Goal: Task Accomplishment & Management: Use online tool/utility

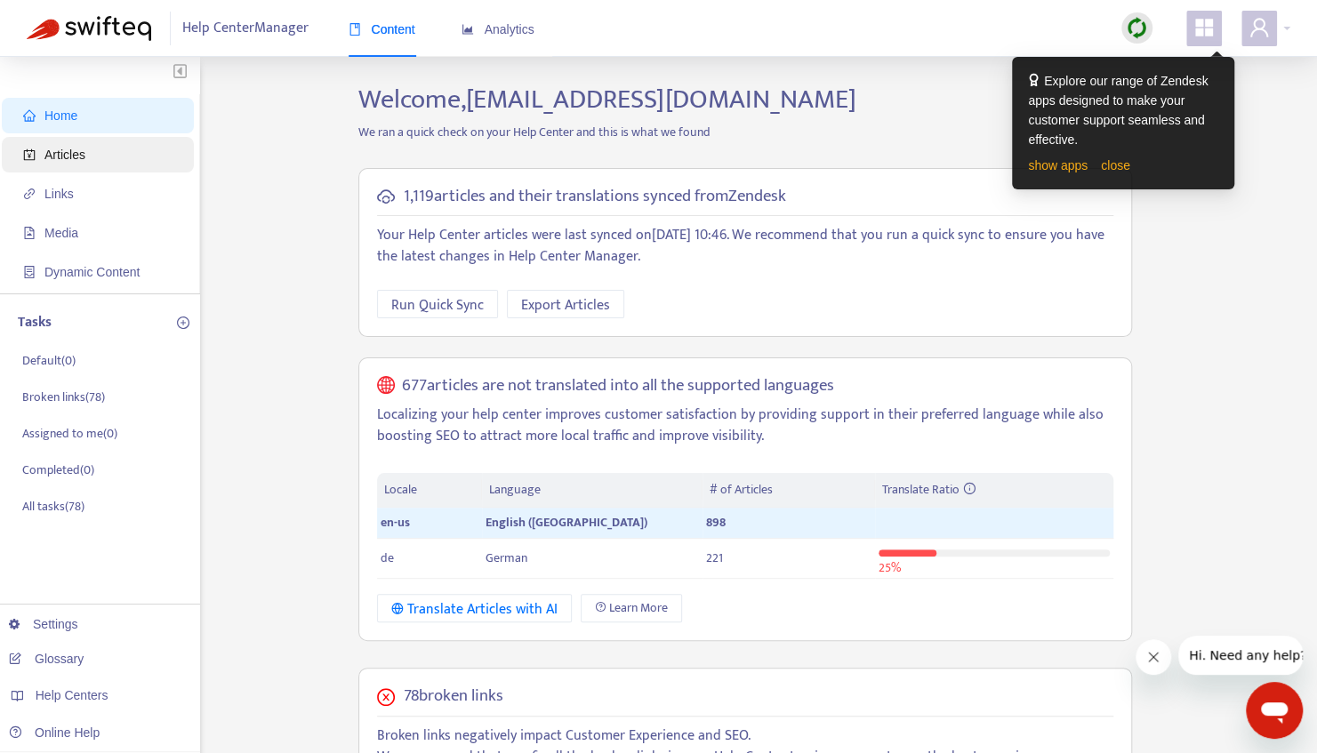
click at [48, 154] on span "Articles" at bounding box center [64, 155] width 41 height 14
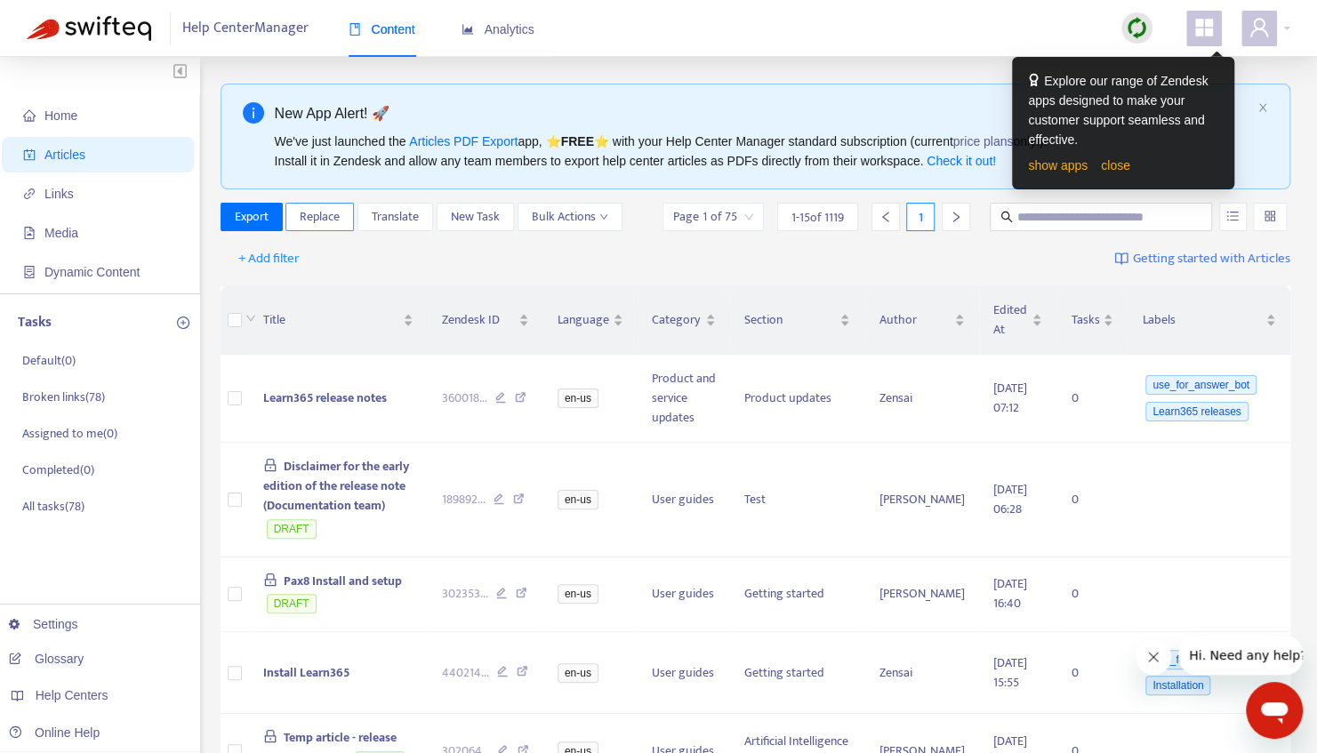
click at [329, 222] on span "Replace" at bounding box center [320, 217] width 40 height 20
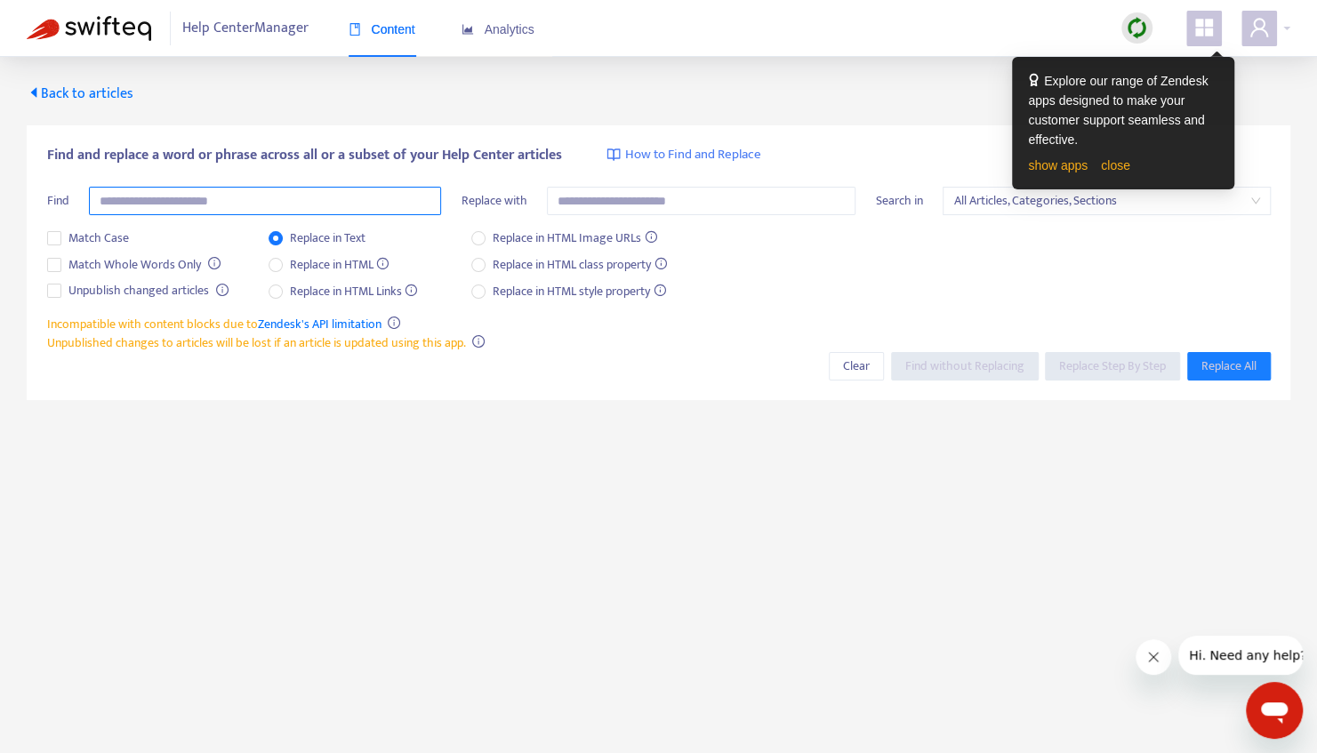
click at [170, 203] on input "text" at bounding box center [265, 201] width 352 height 28
type input "**********"
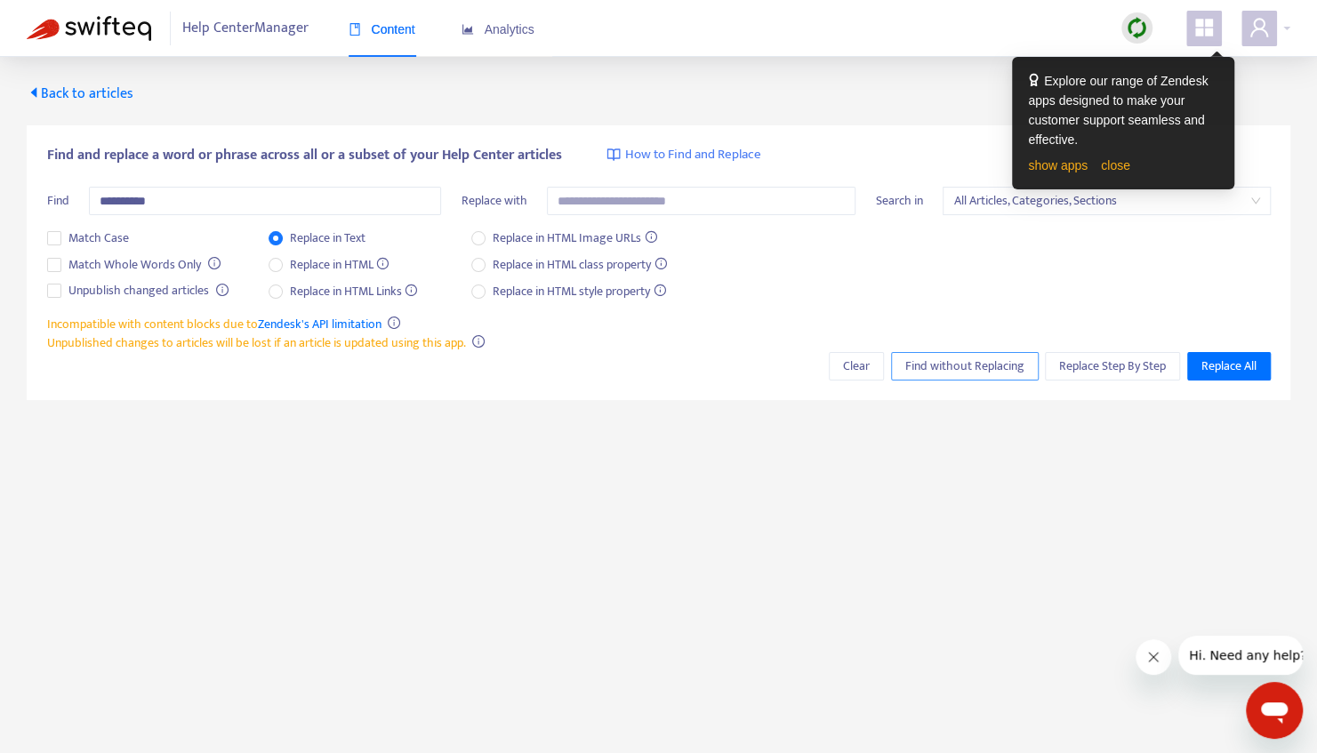
click at [975, 363] on span "Find without Replacing" at bounding box center [965, 367] width 119 height 20
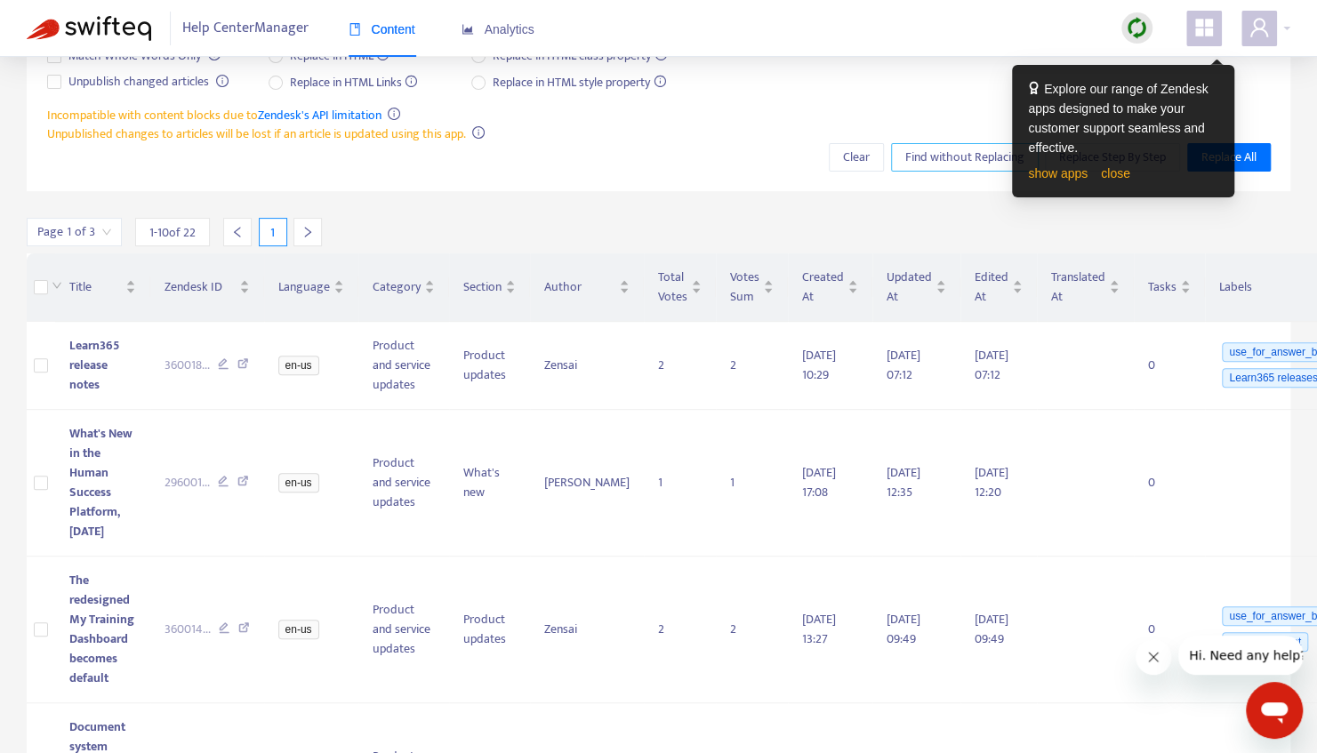
scroll to position [110, 0]
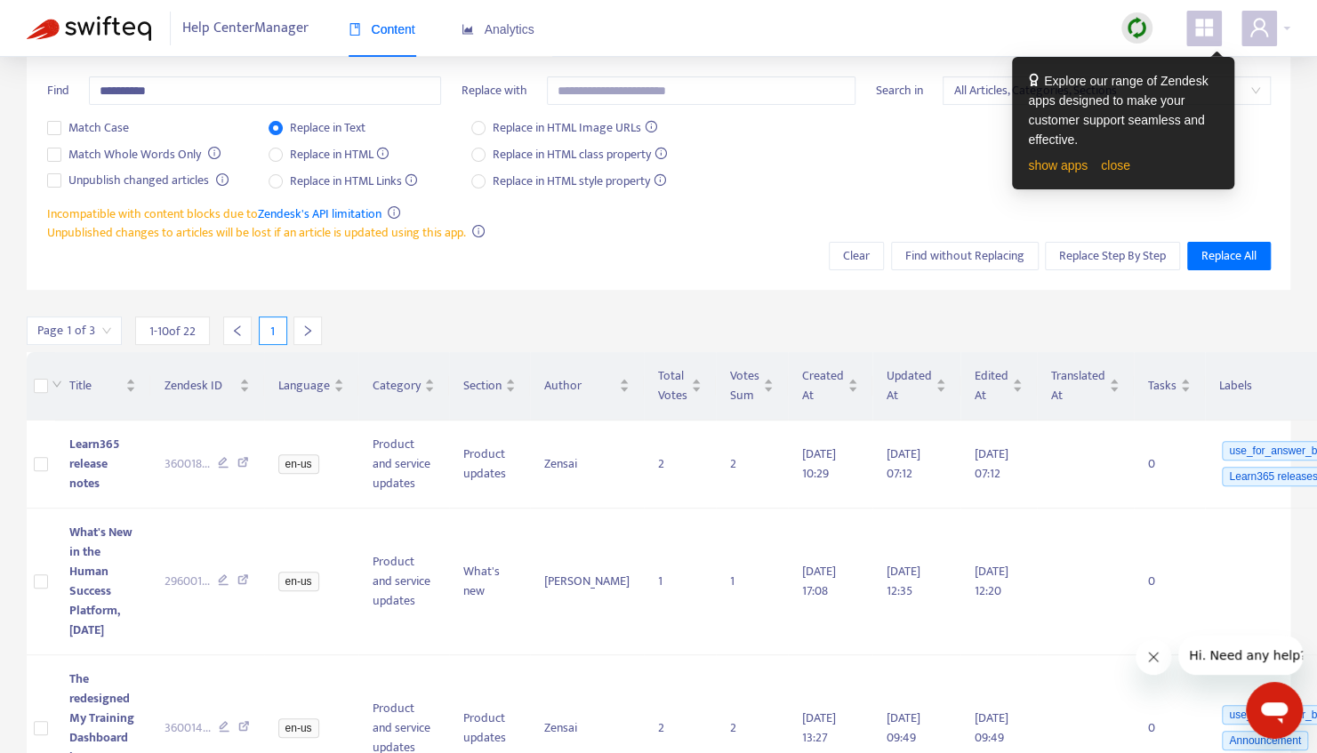
click at [311, 335] on icon "right" at bounding box center [308, 331] width 12 height 12
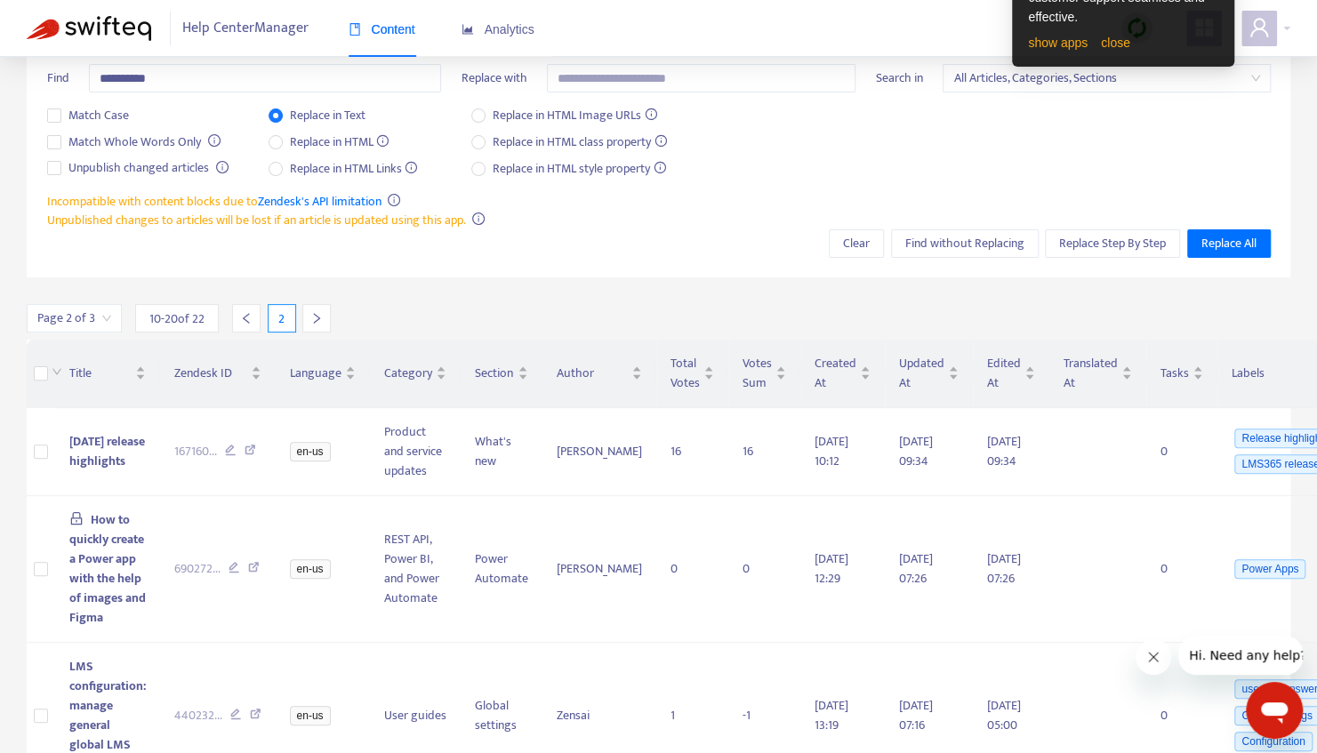
scroll to position [0, 0]
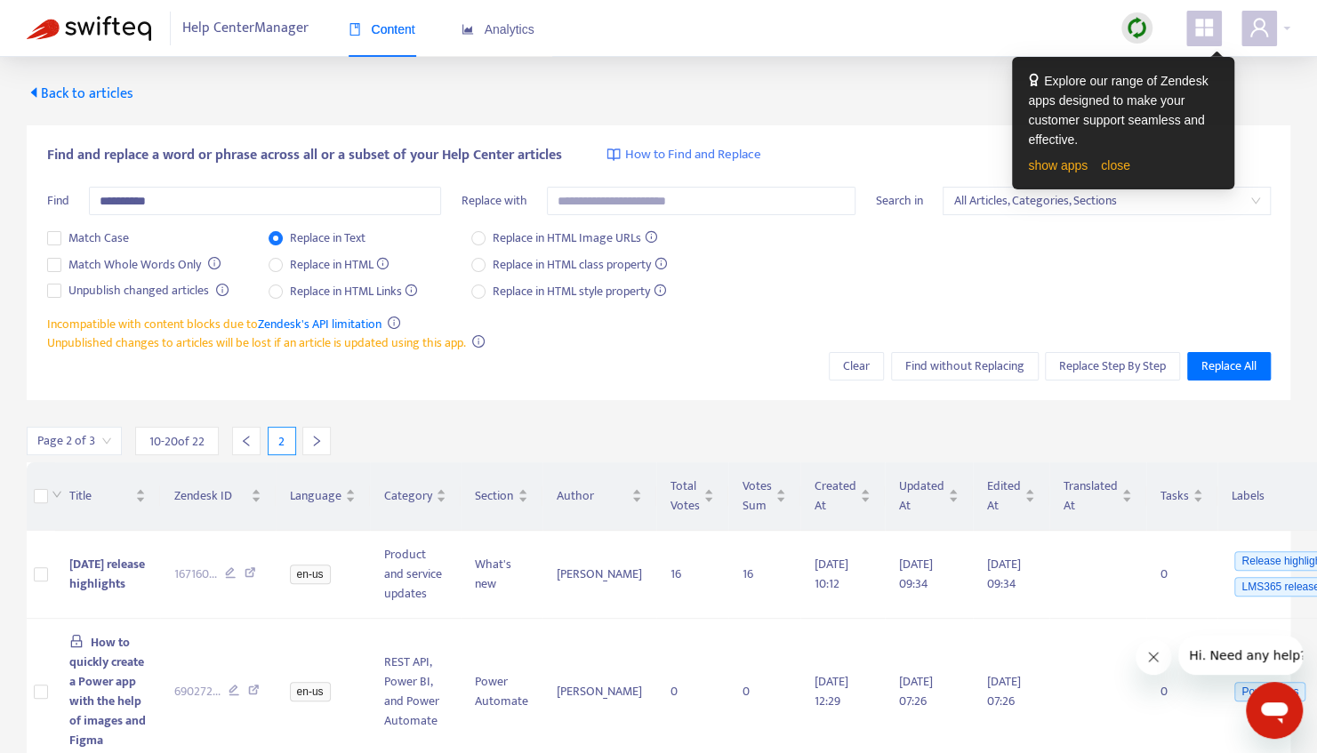
click at [315, 443] on icon "right" at bounding box center [317, 441] width 6 height 11
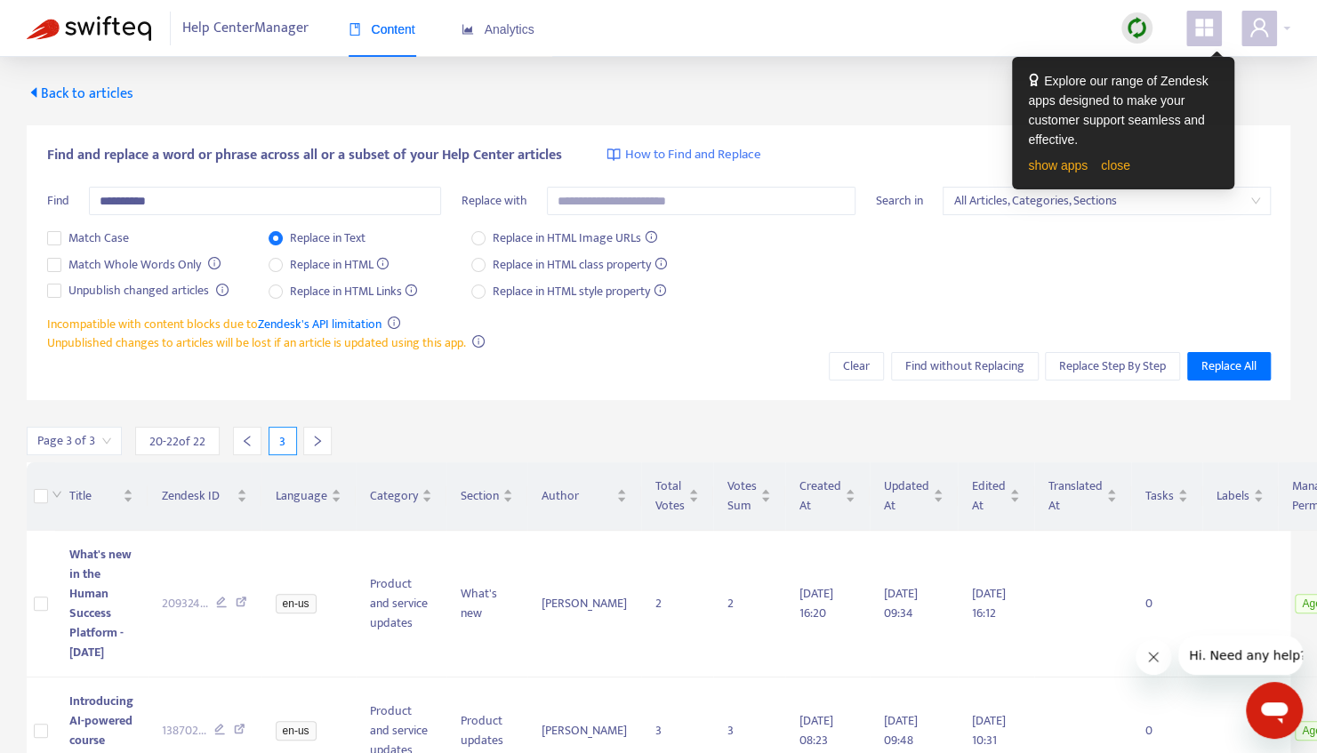
click at [1137, 33] on img at bounding box center [1137, 28] width 22 height 22
click at [1119, 167] on link "close" at bounding box center [1115, 165] width 29 height 14
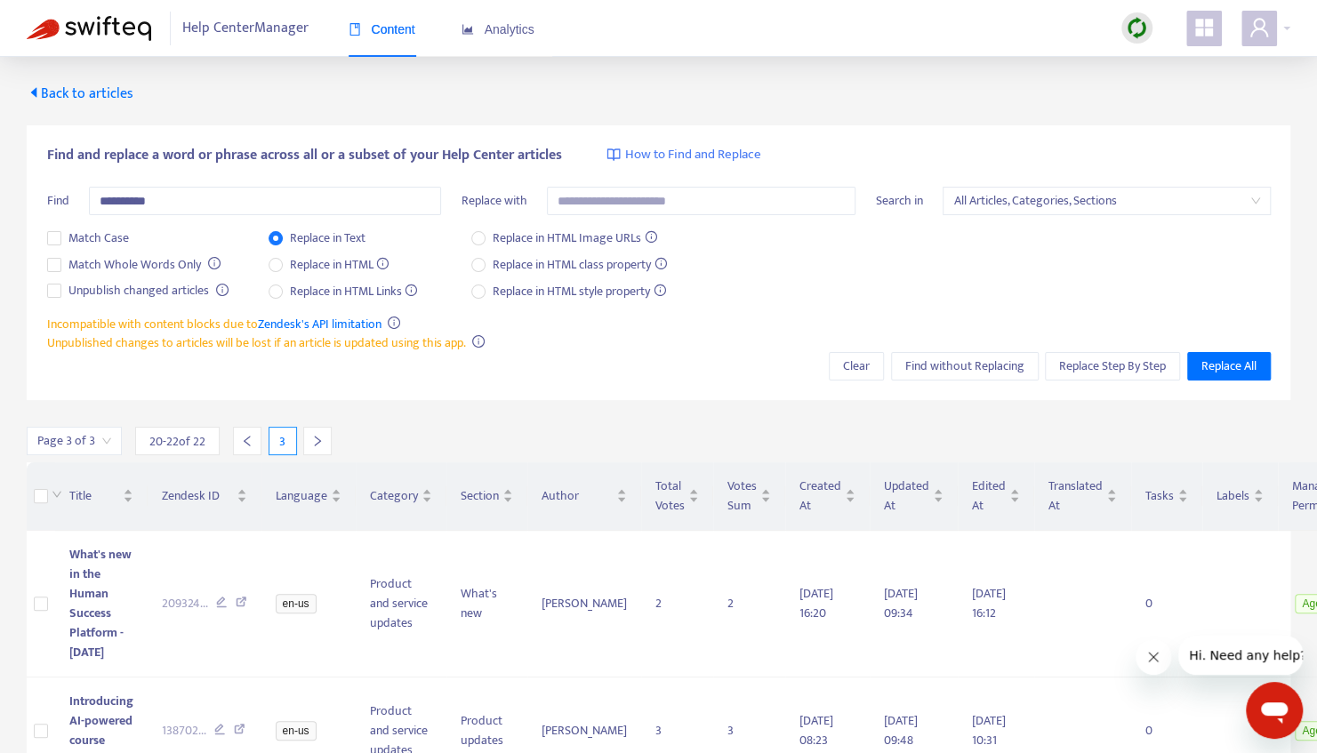
click at [1132, 30] on img at bounding box center [1137, 28] width 22 height 22
click at [1158, 93] on link "Full Sync" at bounding box center [1168, 93] width 64 height 20
